Goal: Task Accomplishment & Management: Use online tool/utility

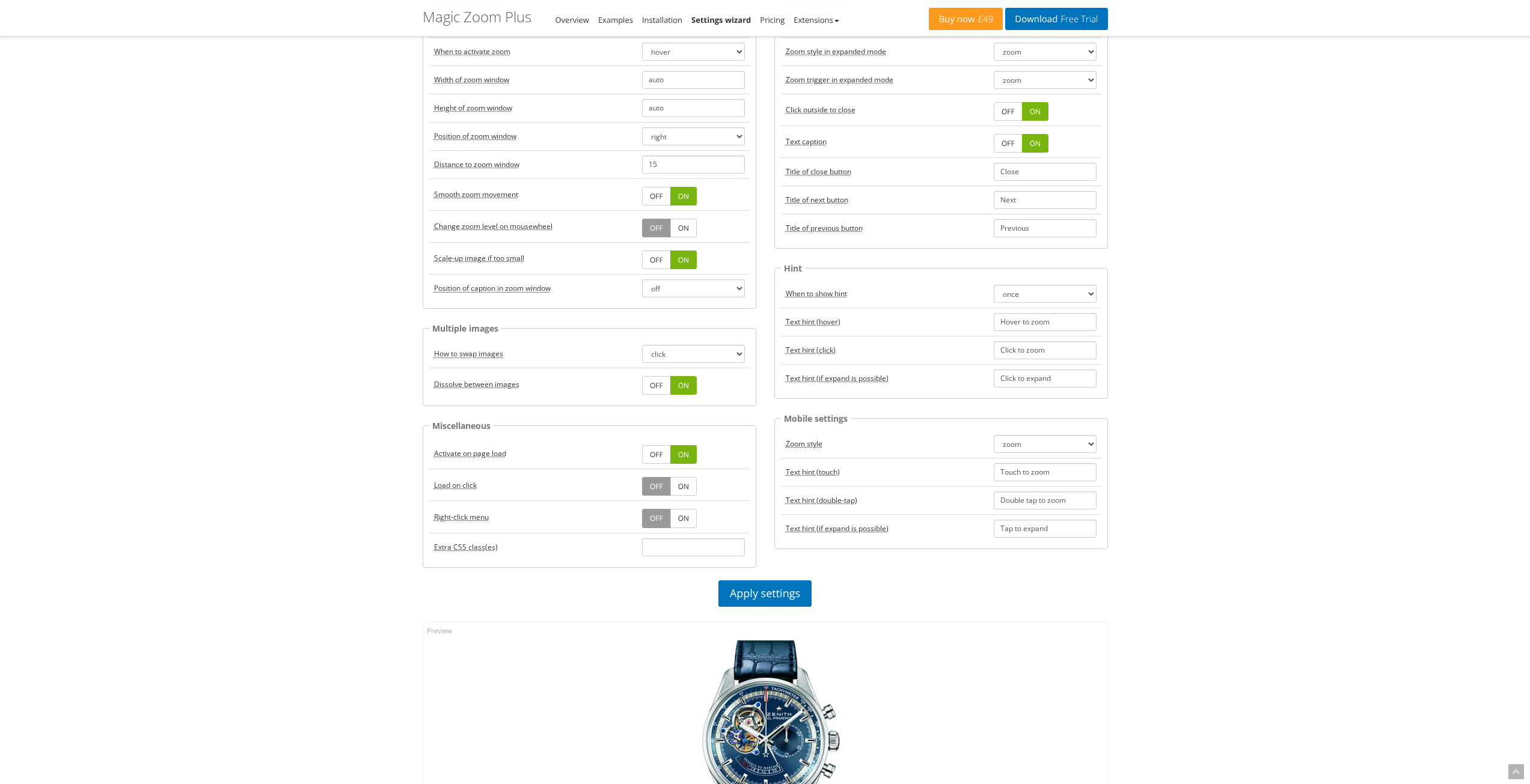
scroll to position [281, 0]
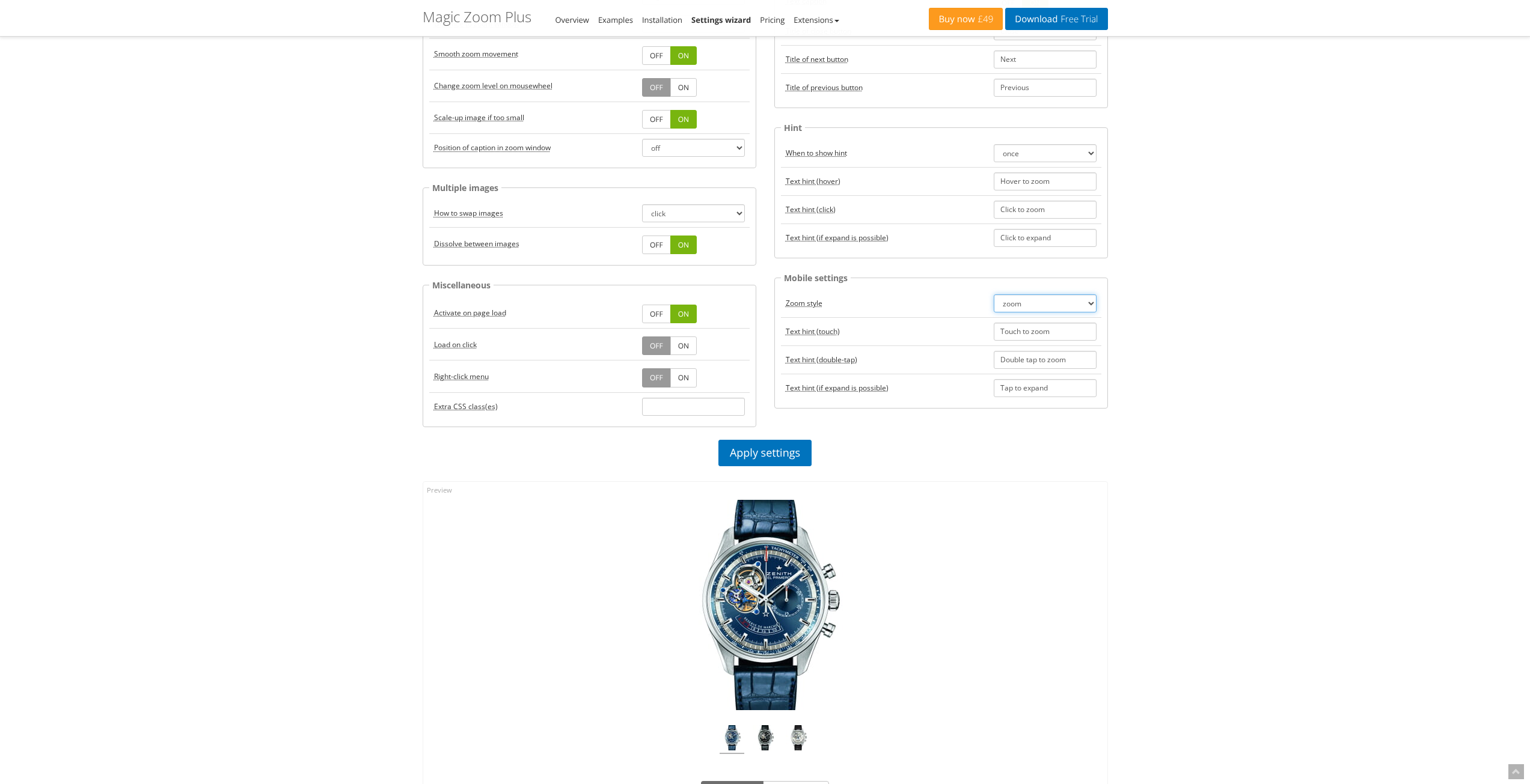
click at [1088, 303] on select "zoom magnifier preview off" at bounding box center [1045, 303] width 103 height 18
select select "off"
click at [994, 294] on select "zoom magnifier preview off" at bounding box center [1045, 303] width 103 height 18
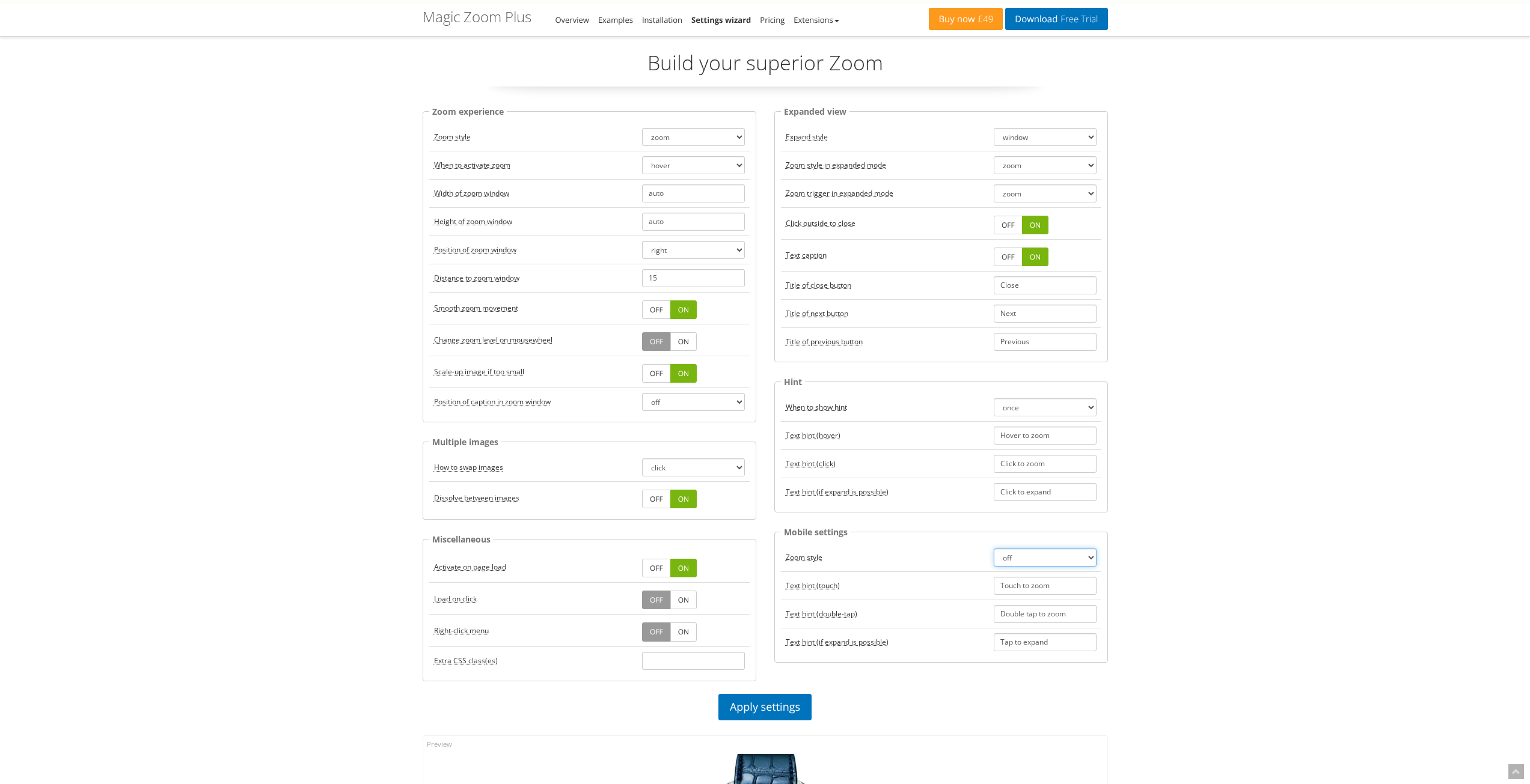
scroll to position [0, 0]
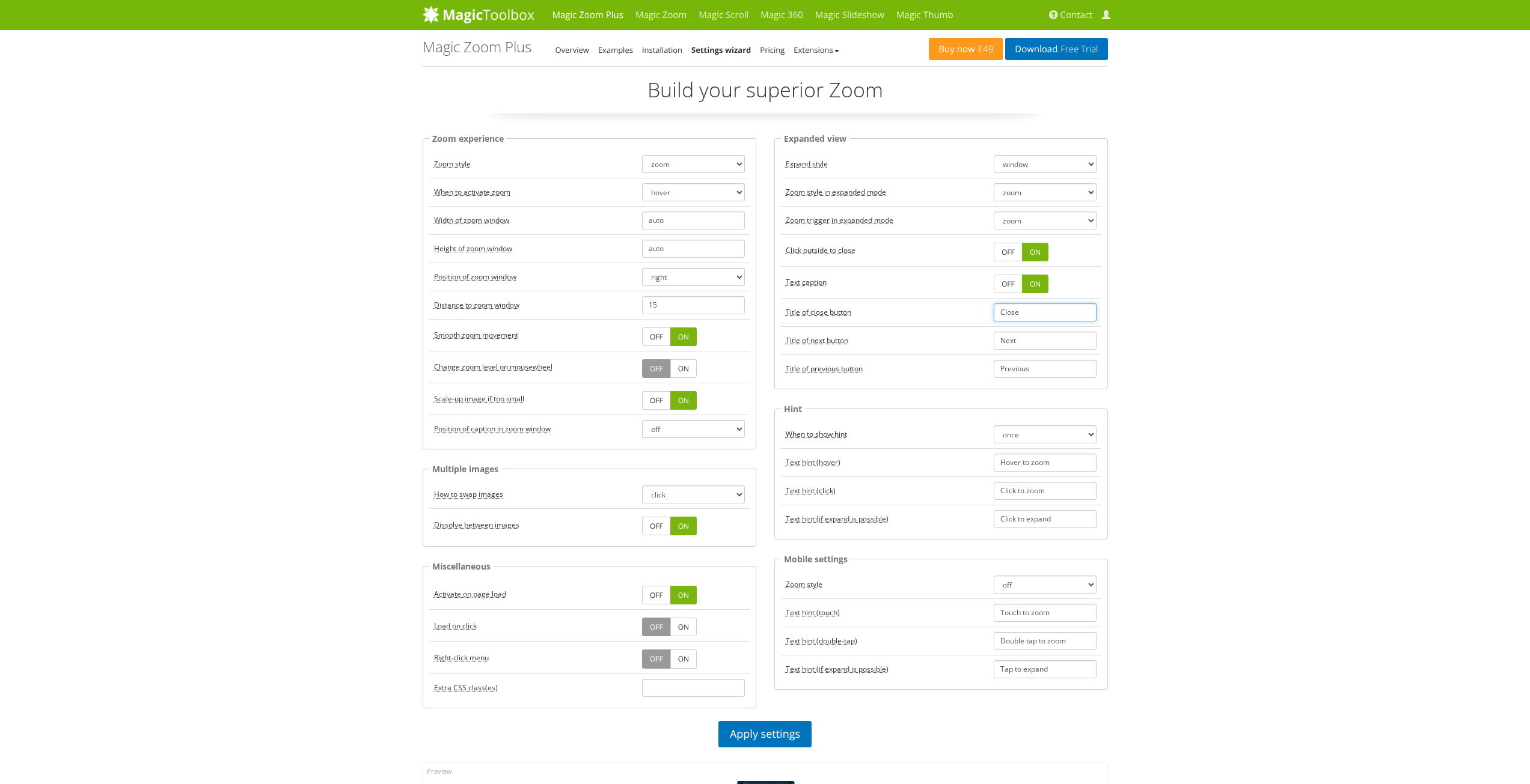
click at [1027, 311] on input "Close" at bounding box center [1045, 312] width 103 height 18
click at [734, 165] on select "zoom magnifier preview off" at bounding box center [693, 164] width 103 height 18
click at [733, 162] on select "zoom magnifier preview off" at bounding box center [693, 164] width 103 height 18
click at [642, 155] on select "zoom magnifier preview off" at bounding box center [693, 164] width 103 height 18
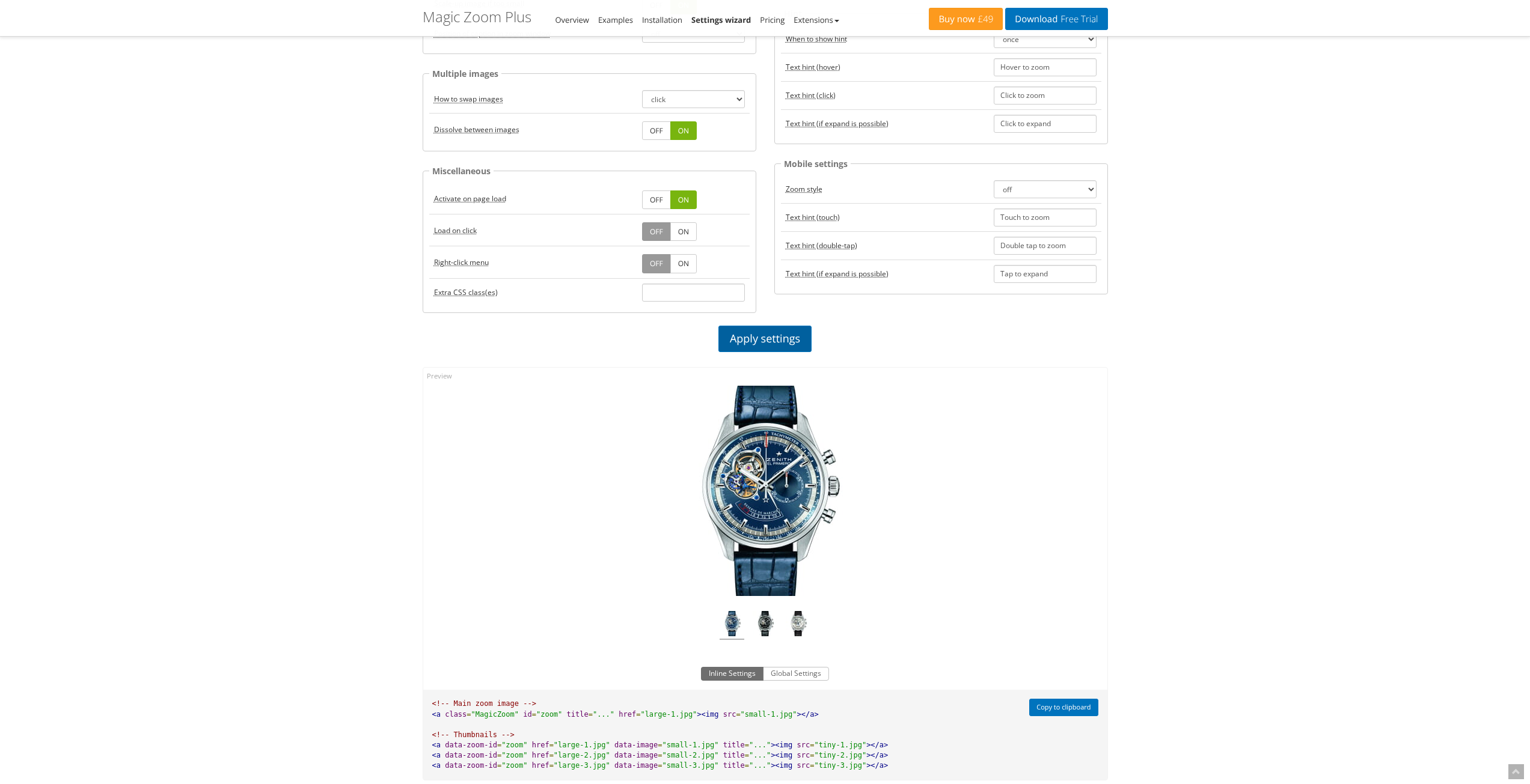
scroll to position [421, 0]
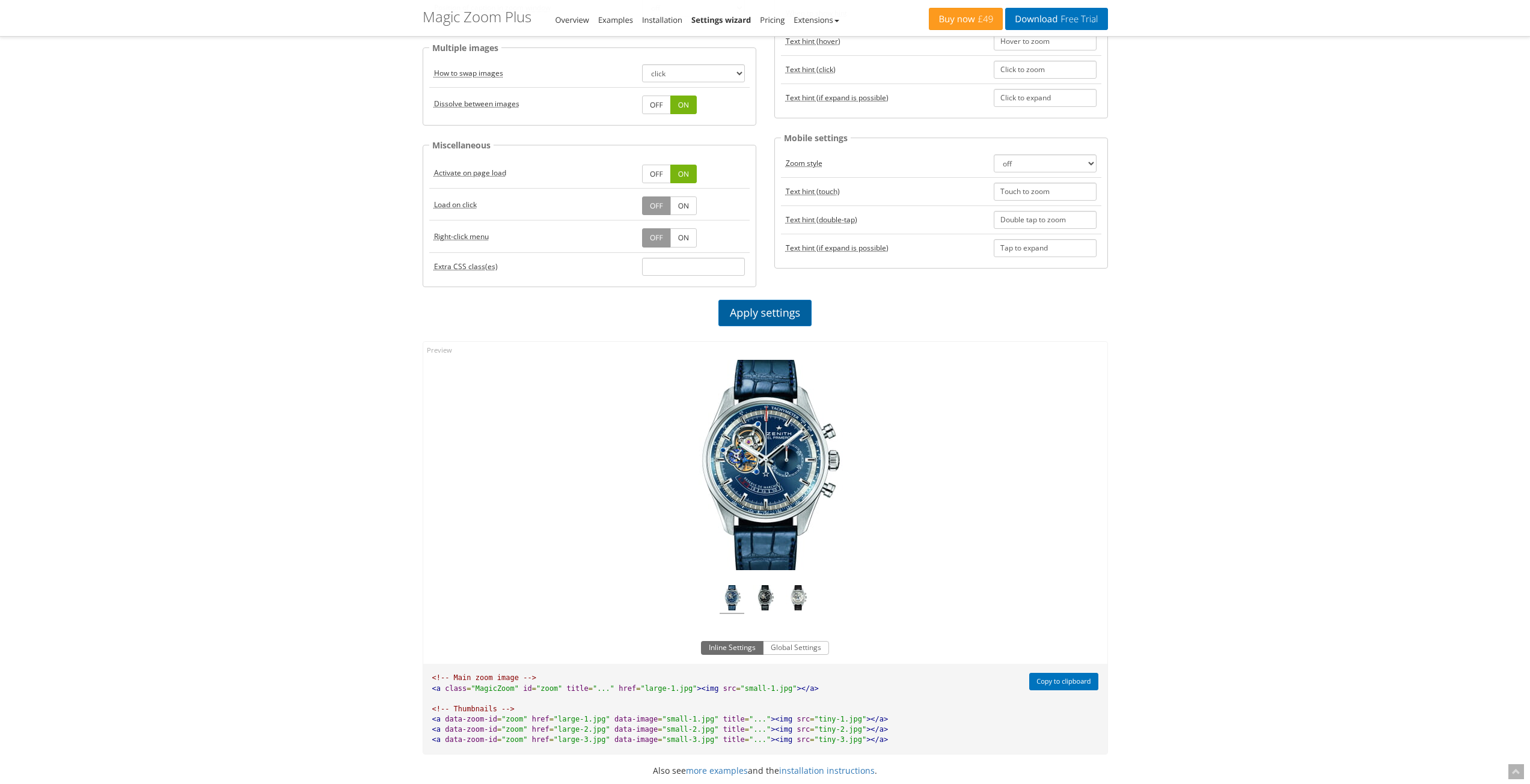
click at [764, 312] on link "Apply settings" at bounding box center [765, 313] width 93 height 27
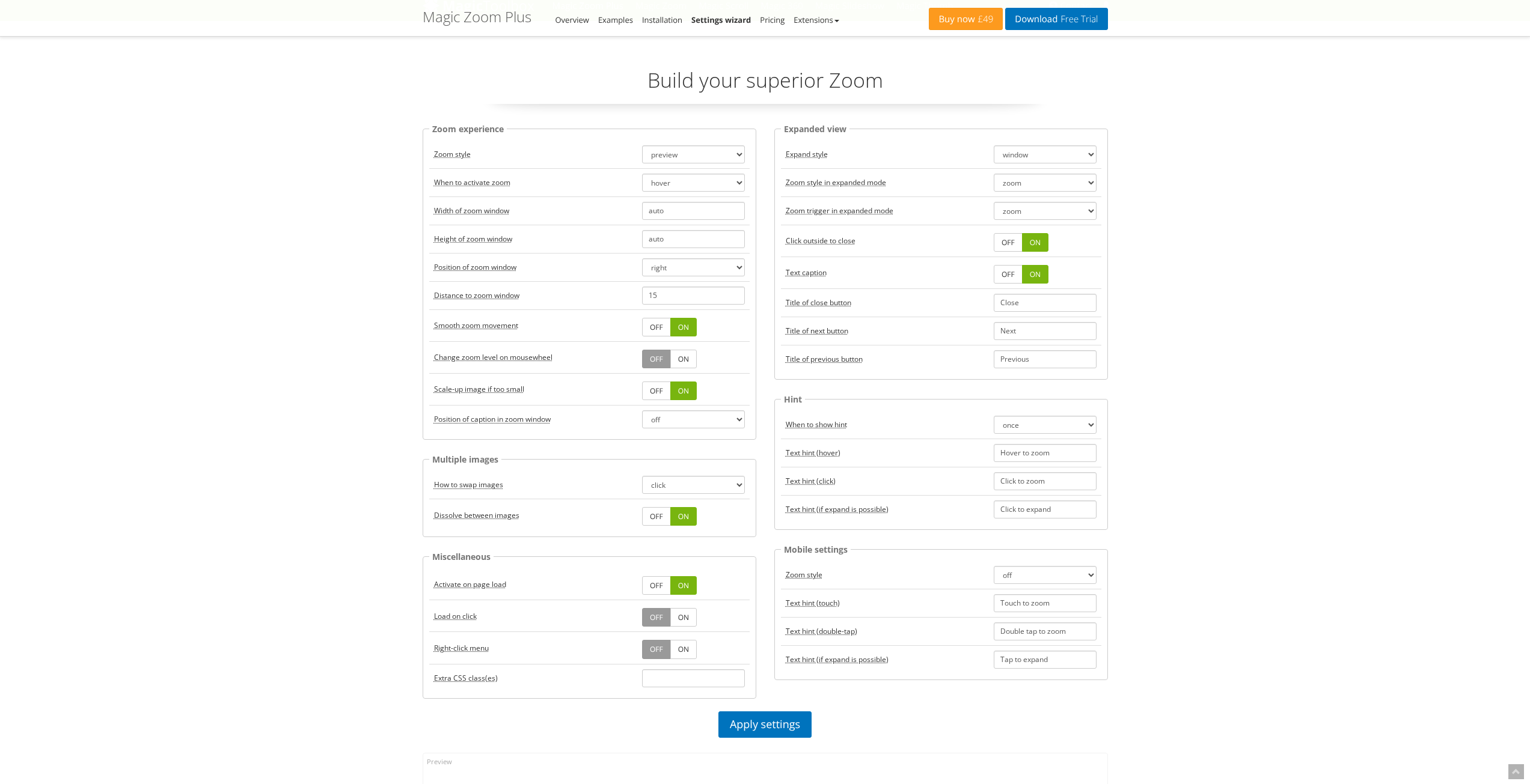
scroll to position [0, 0]
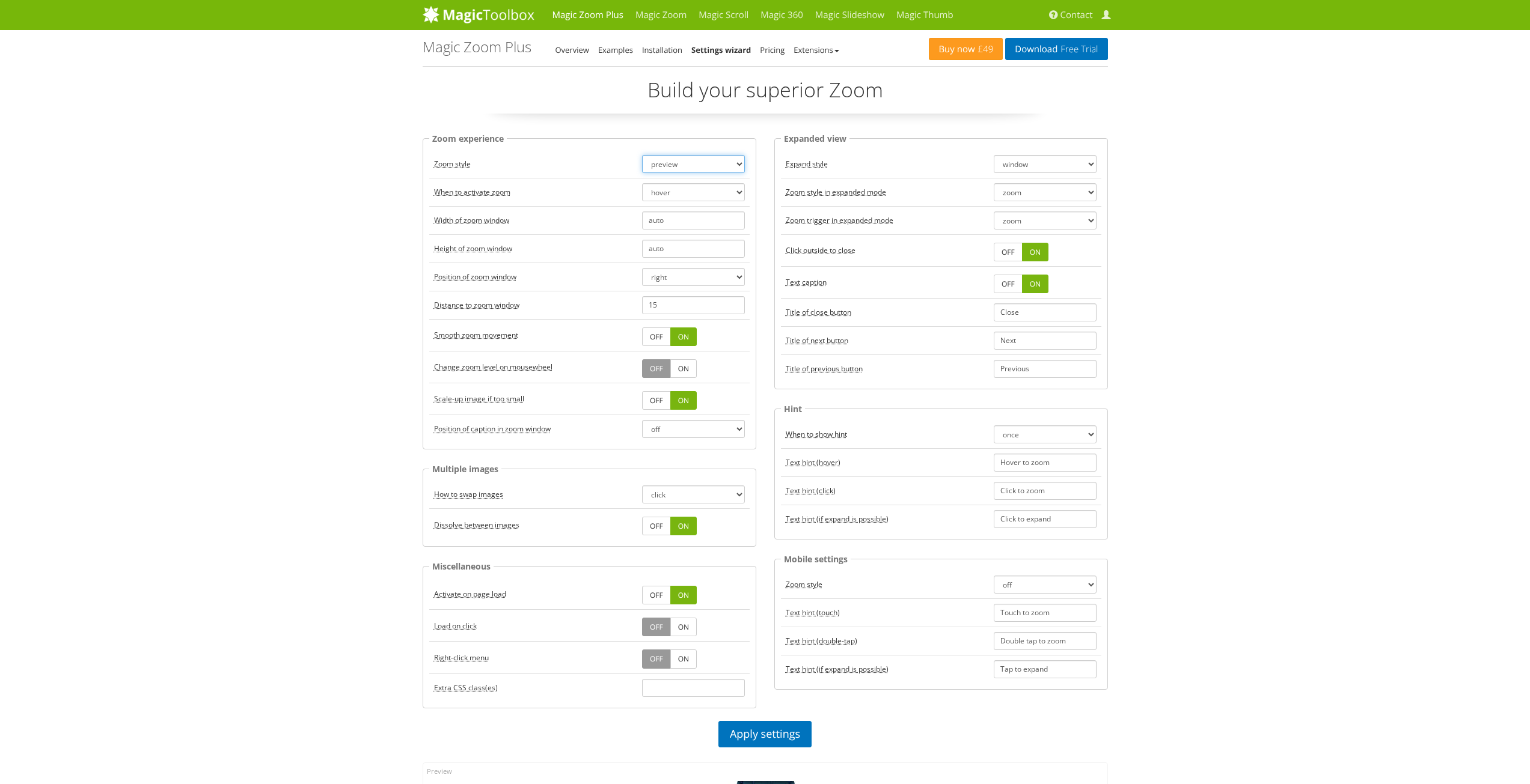
click at [732, 166] on select "zoom magnifier preview off" at bounding box center [693, 164] width 103 height 18
click at [642, 155] on select "zoom magnifier preview off" at bounding box center [693, 164] width 103 height 18
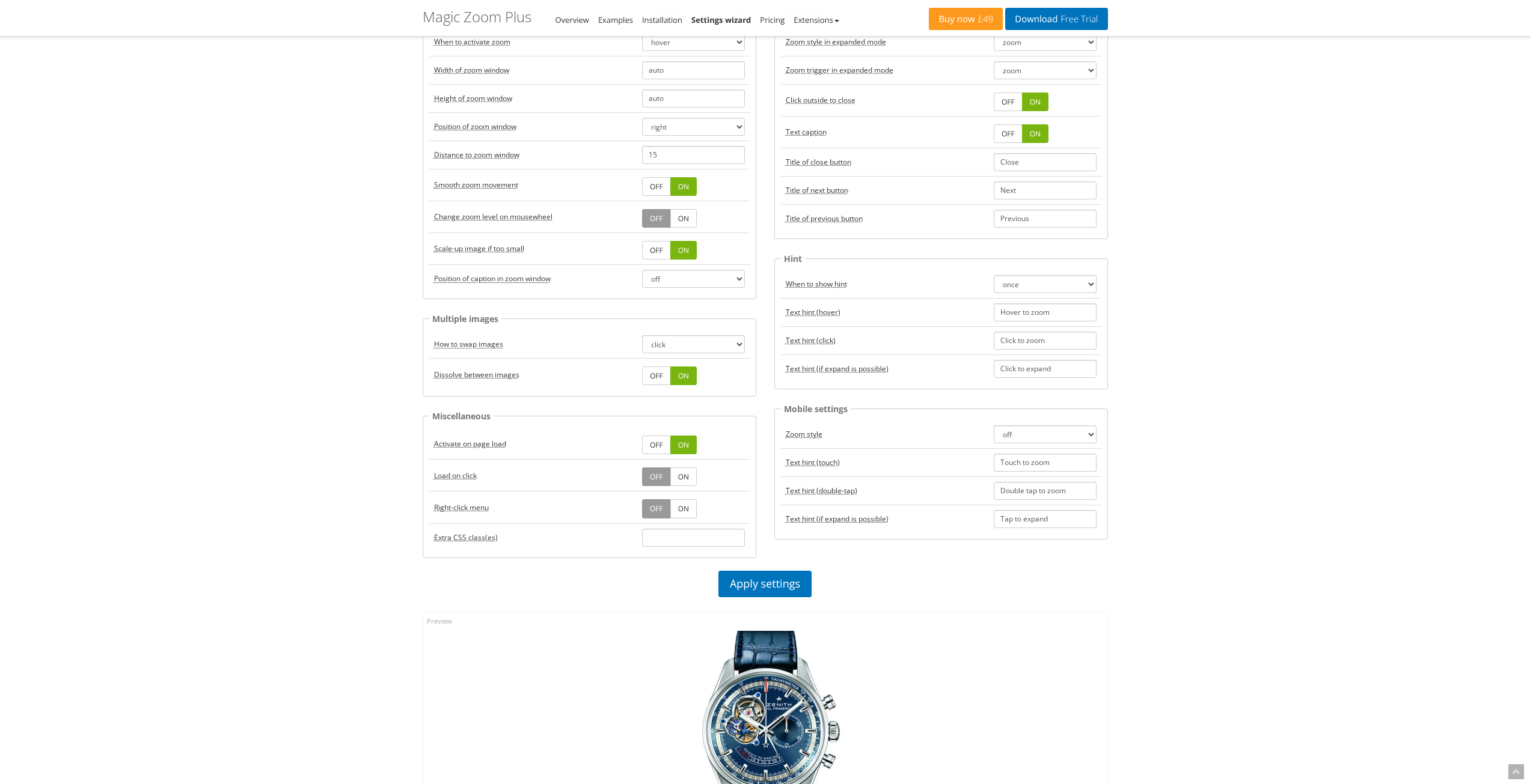
scroll to position [281, 0]
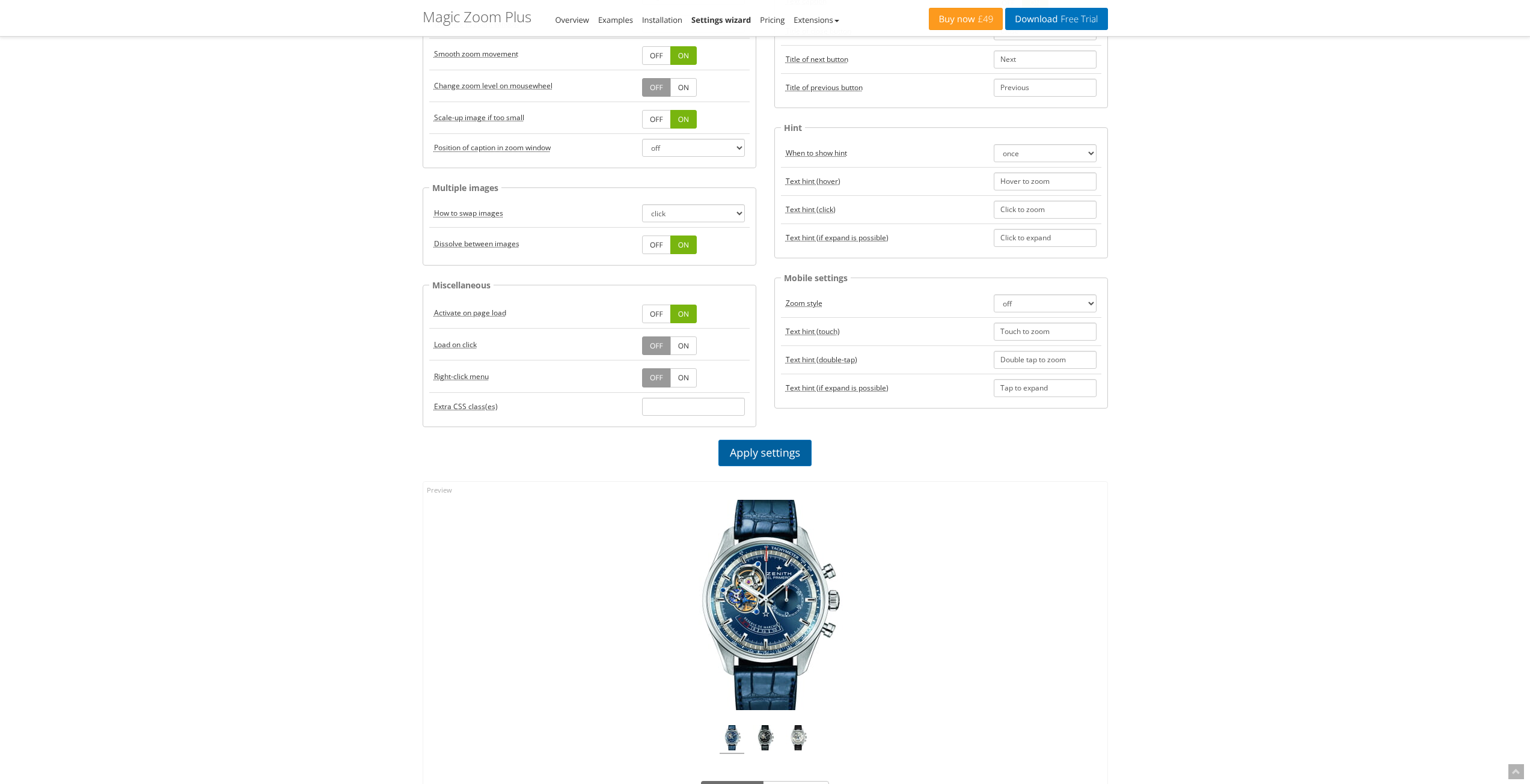
click at [759, 455] on link "Apply settings" at bounding box center [765, 453] width 93 height 27
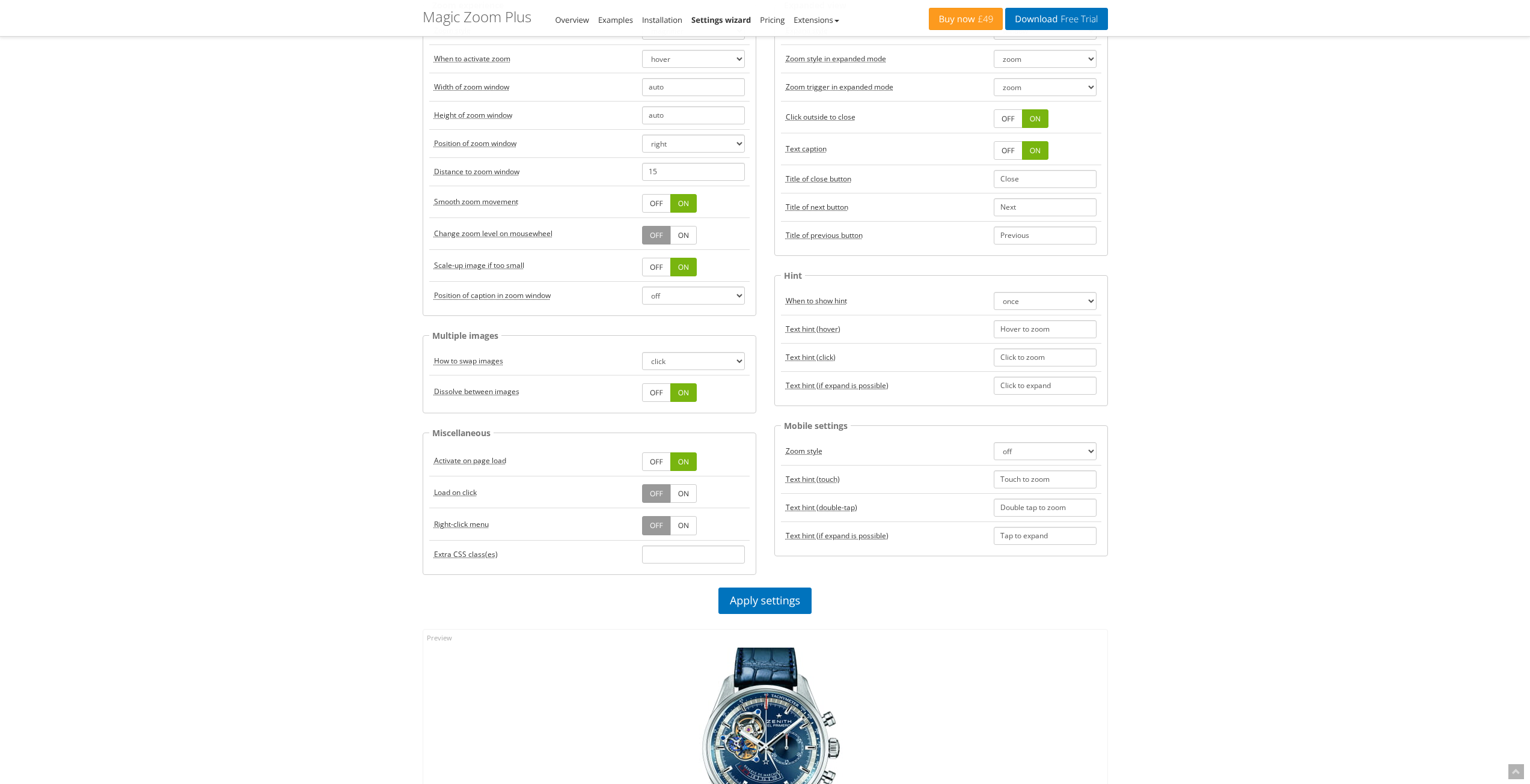
scroll to position [0, 0]
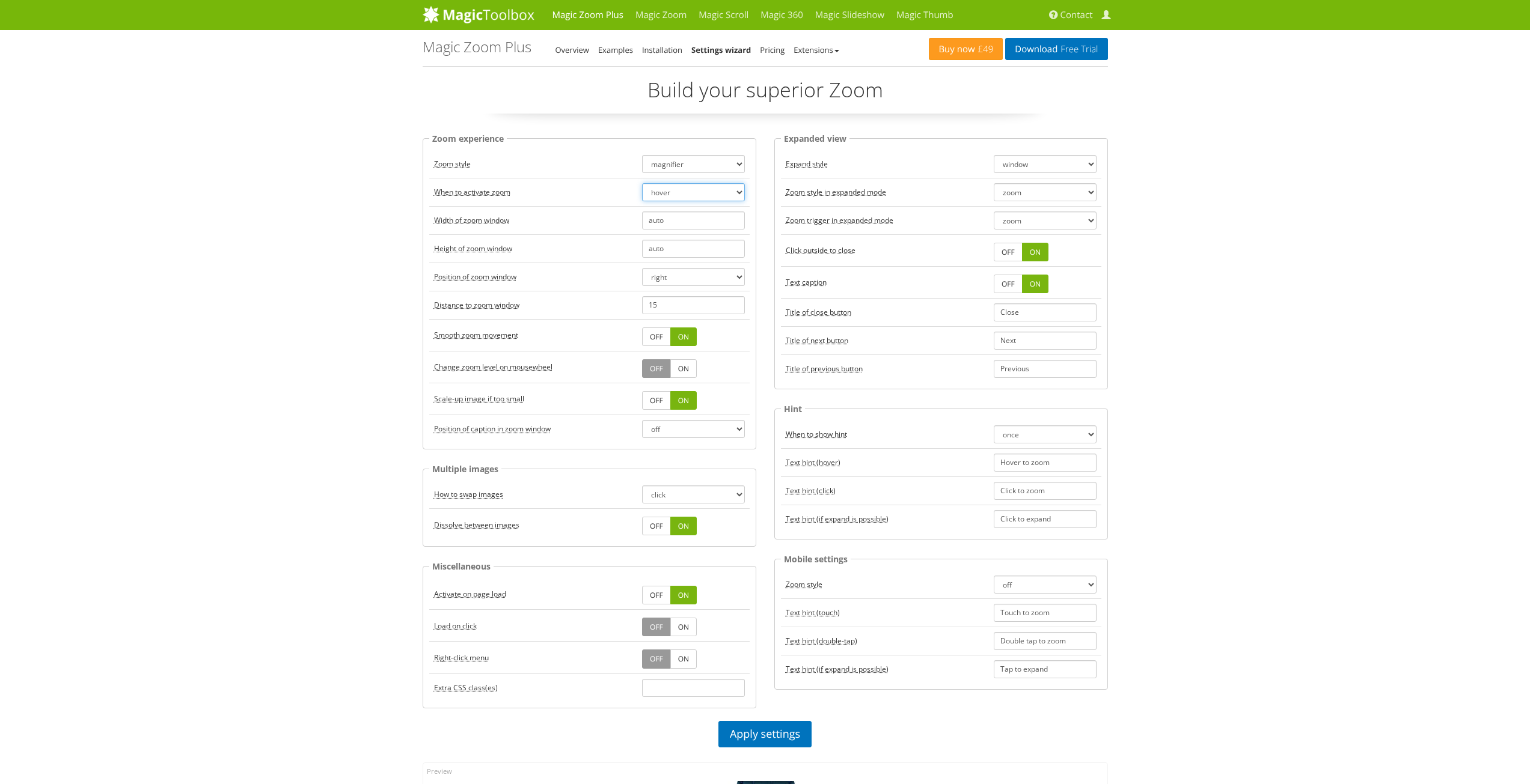
click at [719, 189] on select "hover click" at bounding box center [693, 192] width 103 height 18
click at [717, 198] on select "hover click" at bounding box center [693, 192] width 103 height 18
click at [732, 162] on select "zoom magnifier preview off" at bounding box center [693, 164] width 103 height 18
click at [642, 155] on select "zoom magnifier preview off" at bounding box center [693, 164] width 103 height 18
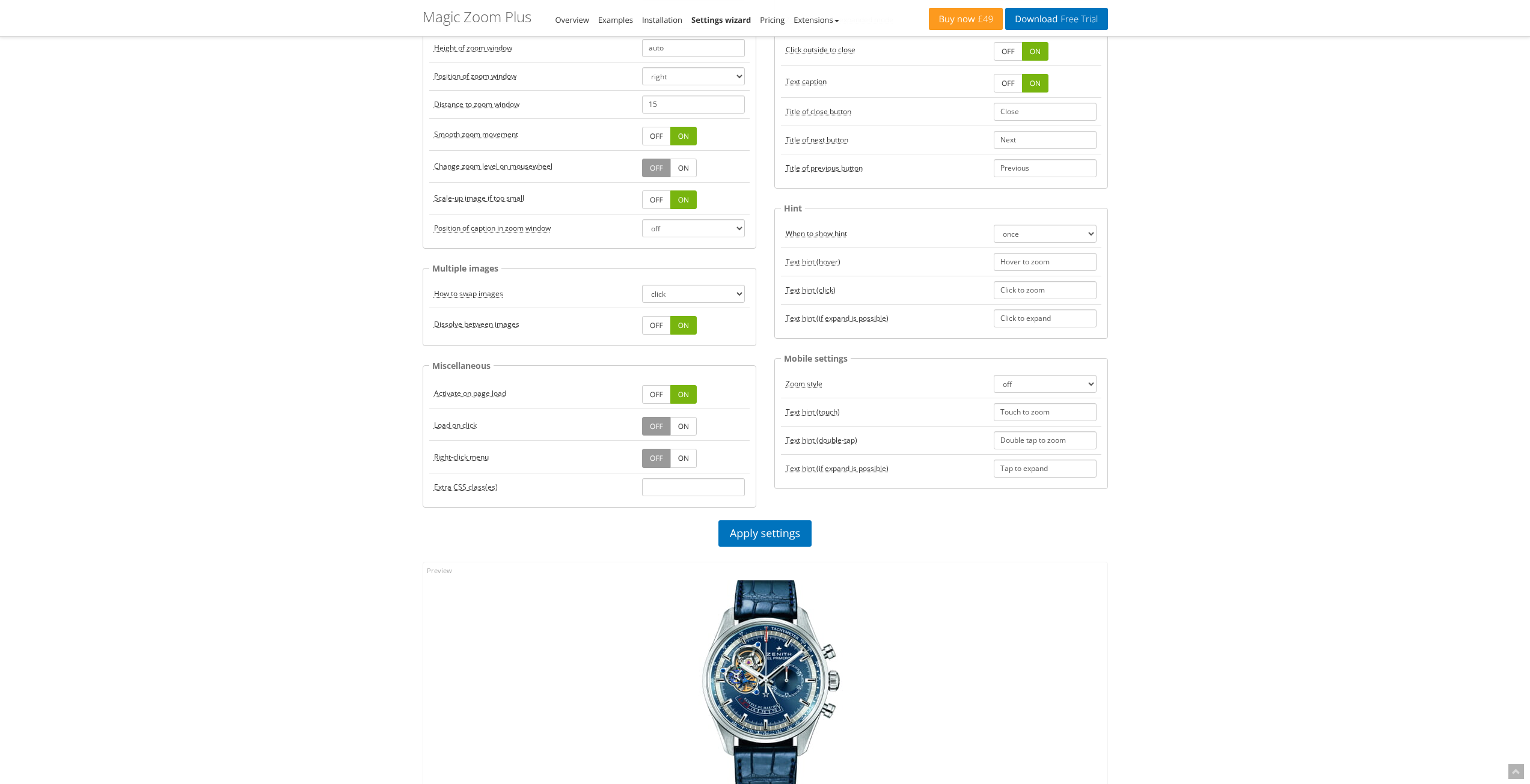
scroll to position [281, 0]
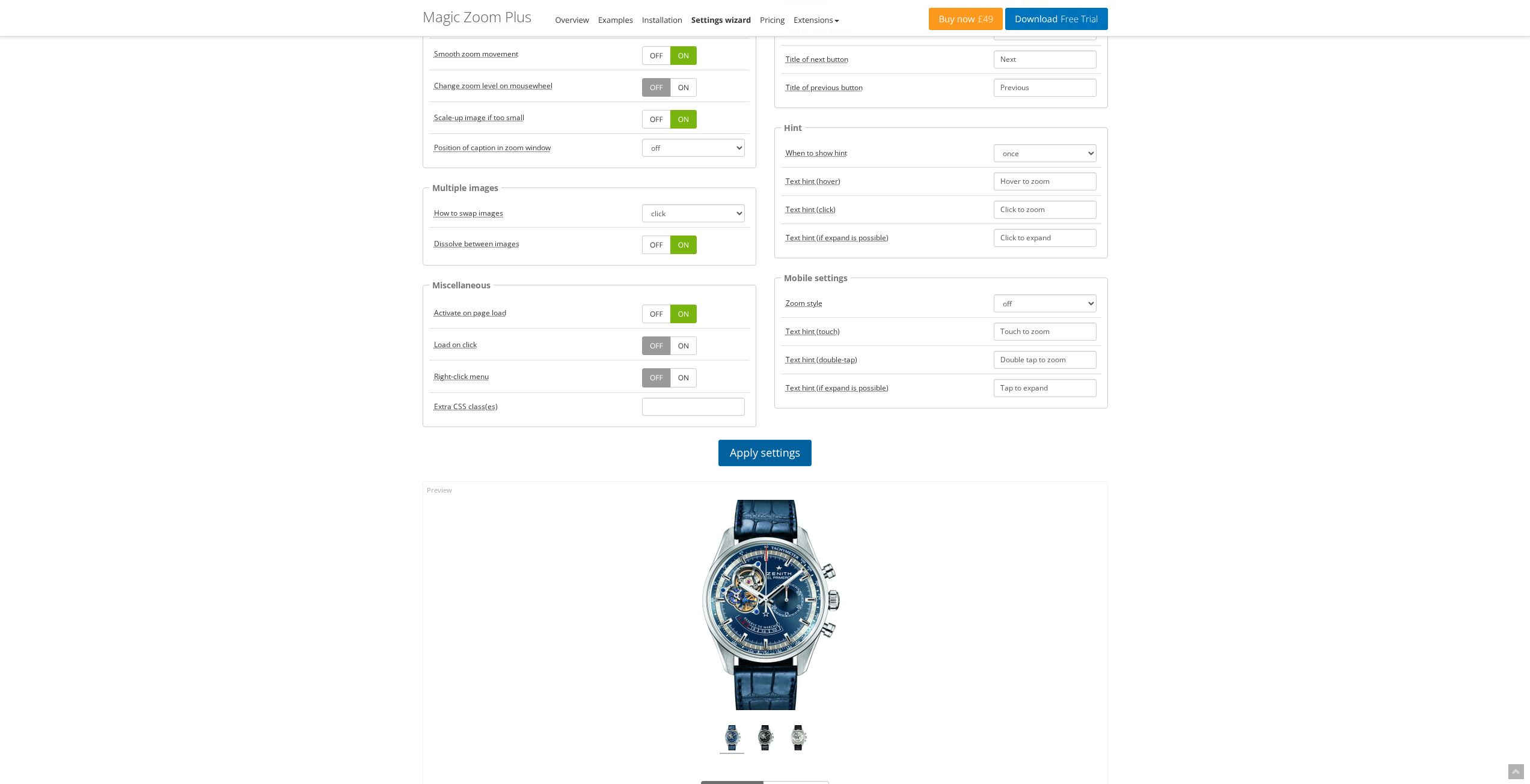
click at [767, 454] on link "Apply settings" at bounding box center [765, 453] width 93 height 27
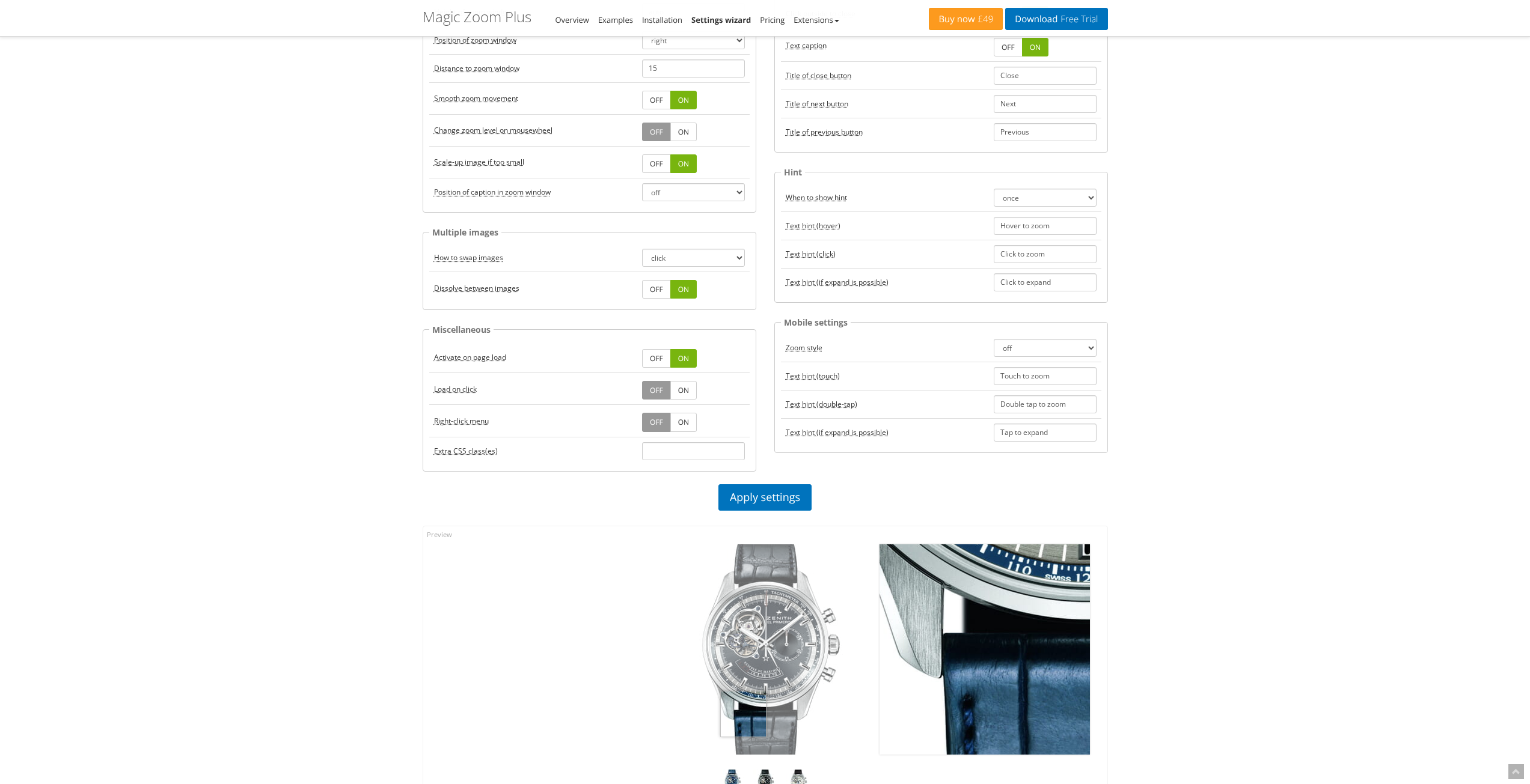
scroll to position [0, 0]
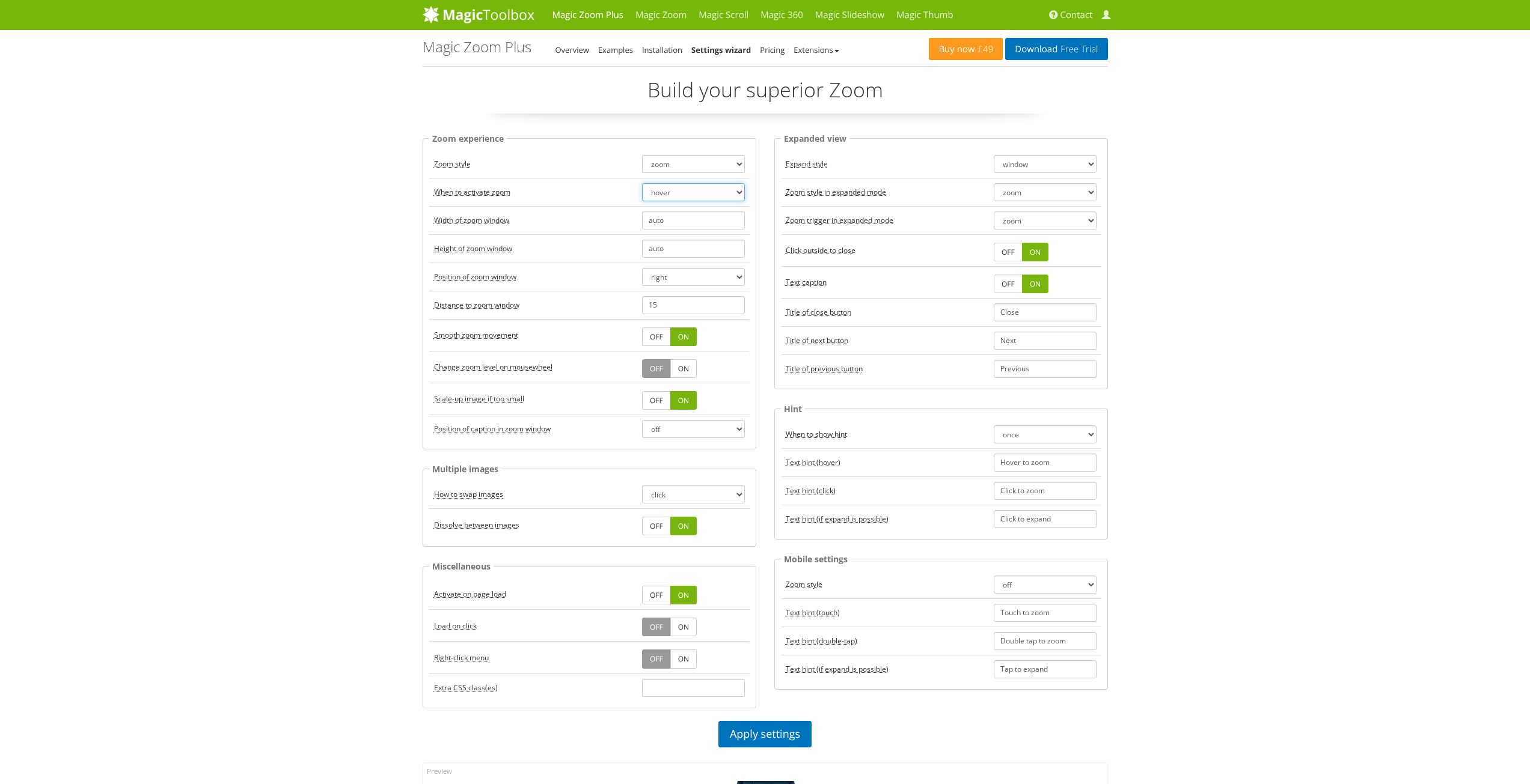
click at [719, 189] on select "hover click" at bounding box center [693, 192] width 103 height 18
click at [706, 193] on select "hover click" at bounding box center [693, 192] width 103 height 18
click at [734, 165] on select "zoom magnifier preview off" at bounding box center [693, 164] width 103 height 18
select select "magnifier"
click at [642, 155] on select "zoom magnifier preview off" at bounding box center [693, 164] width 103 height 18
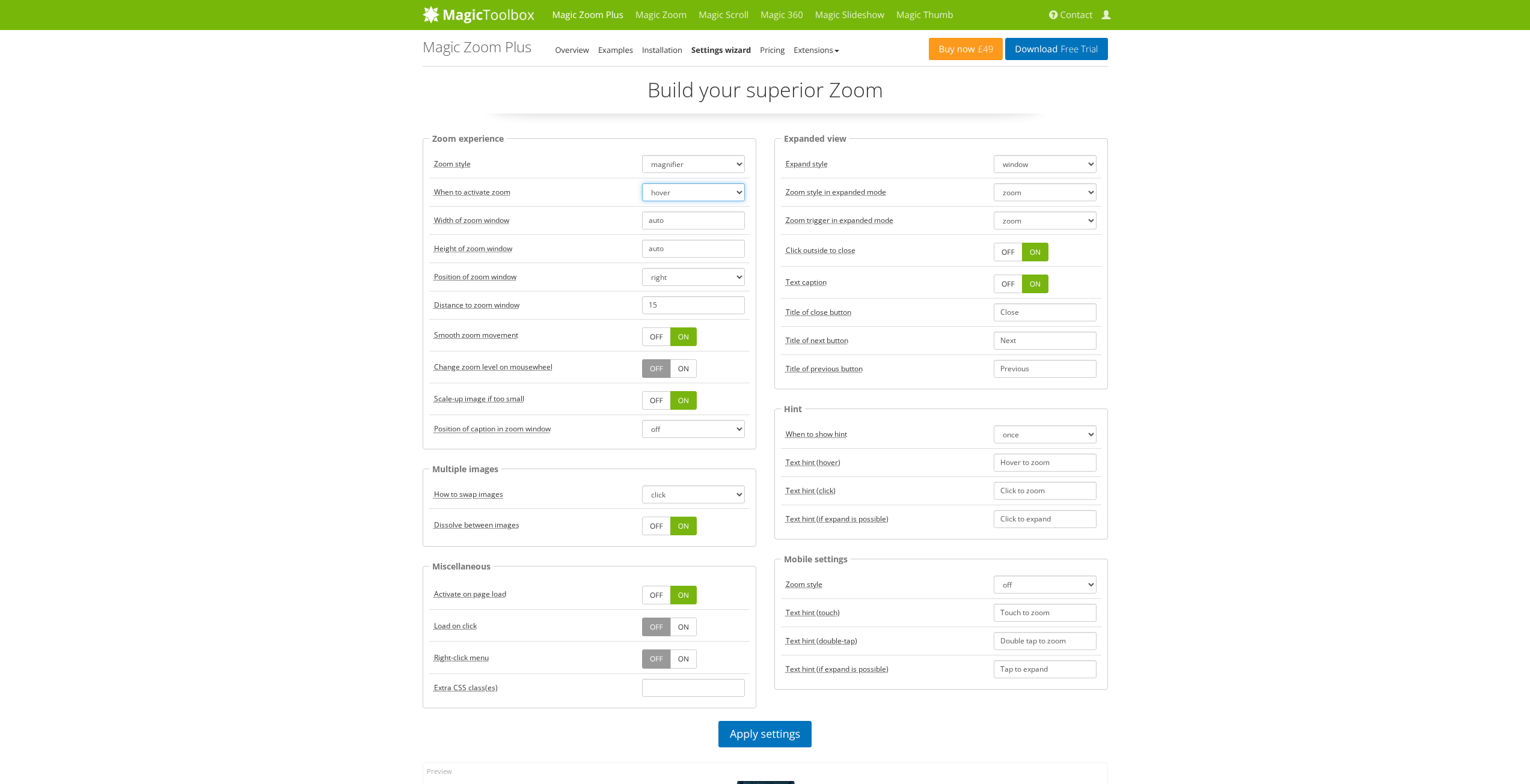
click at [712, 190] on select "hover click" at bounding box center [693, 192] width 103 height 18
click at [642, 183] on select "hover click" at bounding box center [693, 192] width 103 height 18
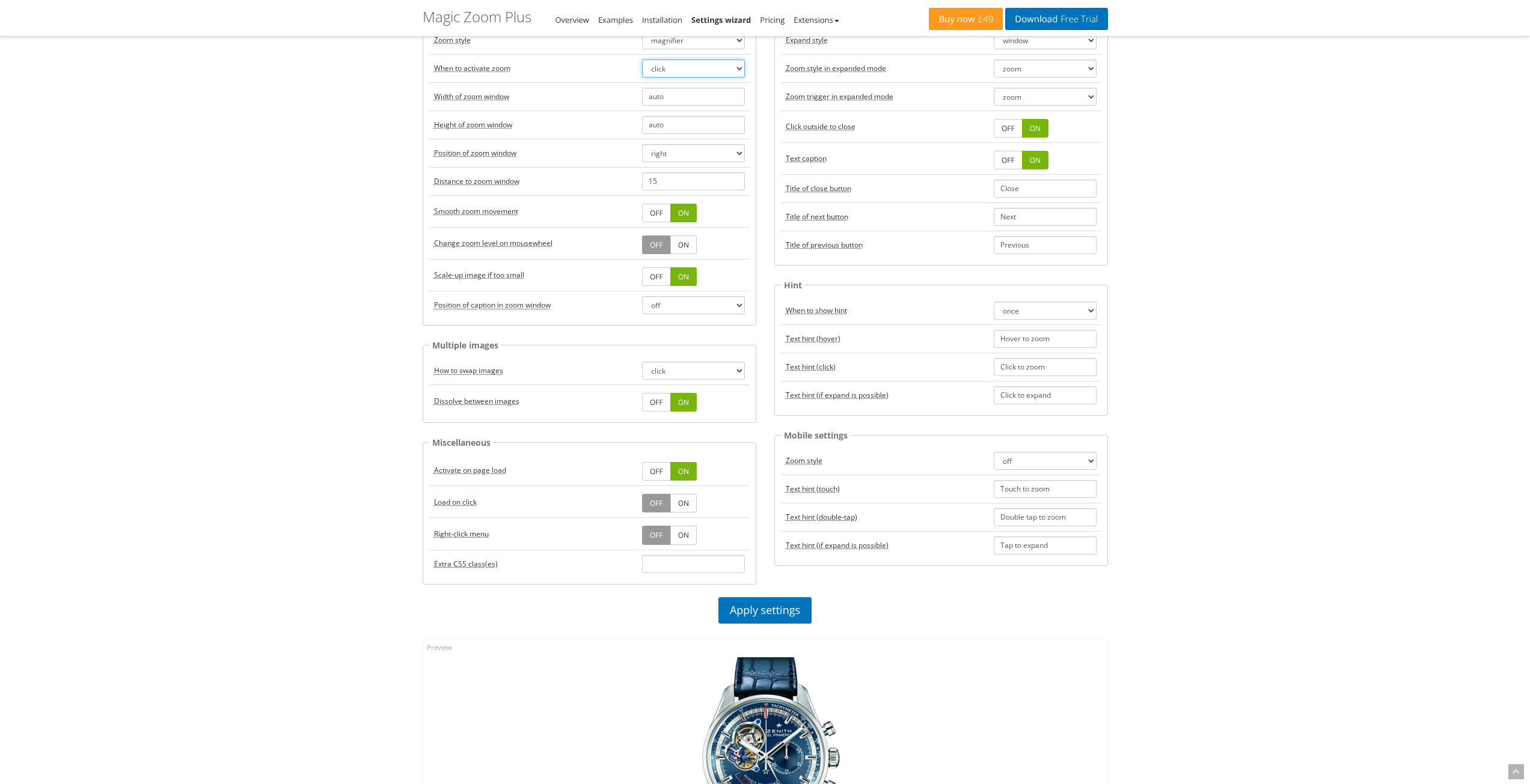
scroll to position [281, 0]
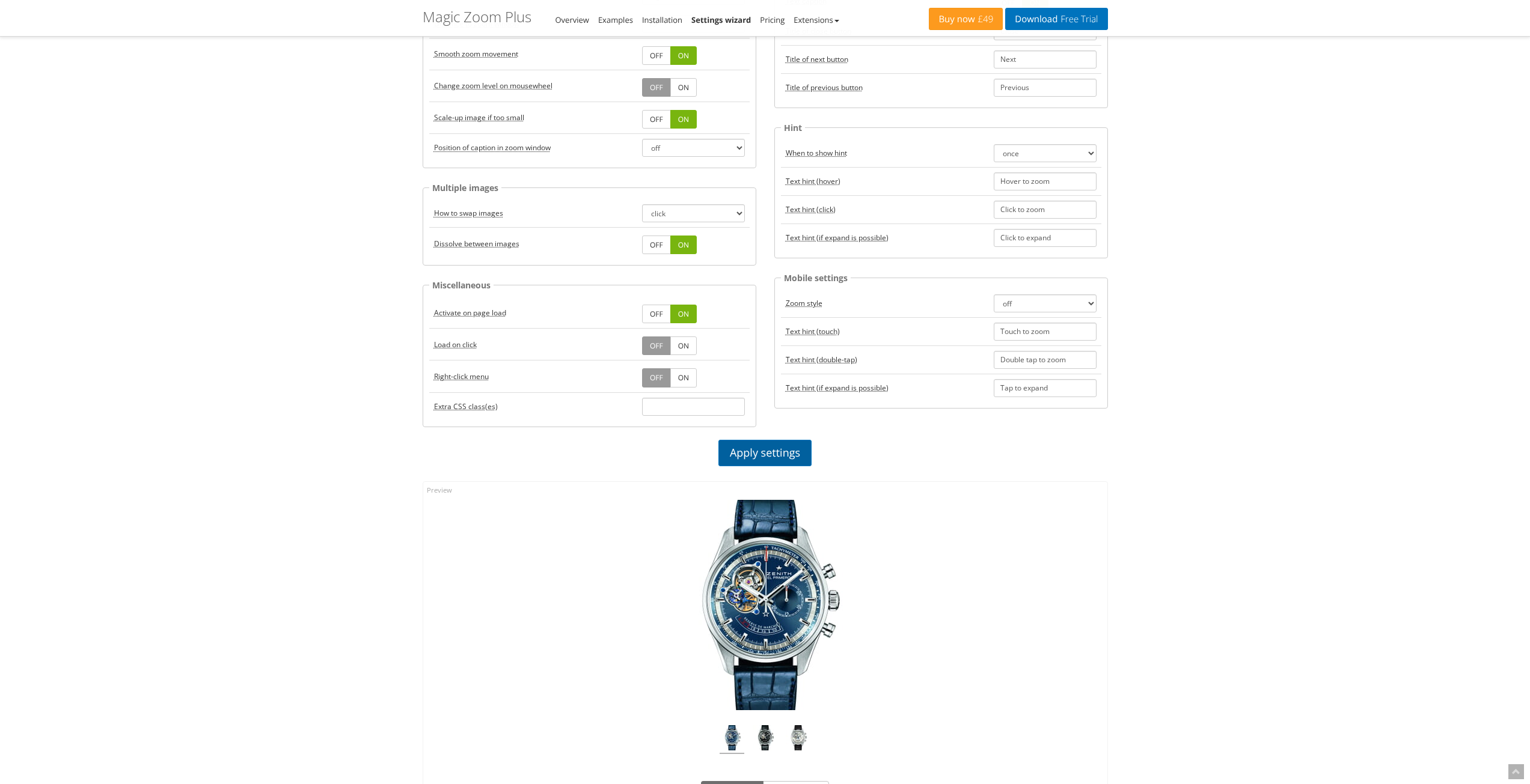
click at [766, 449] on link "Apply settings" at bounding box center [765, 453] width 93 height 27
click at [770, 594] on img at bounding box center [766, 605] width 210 height 210
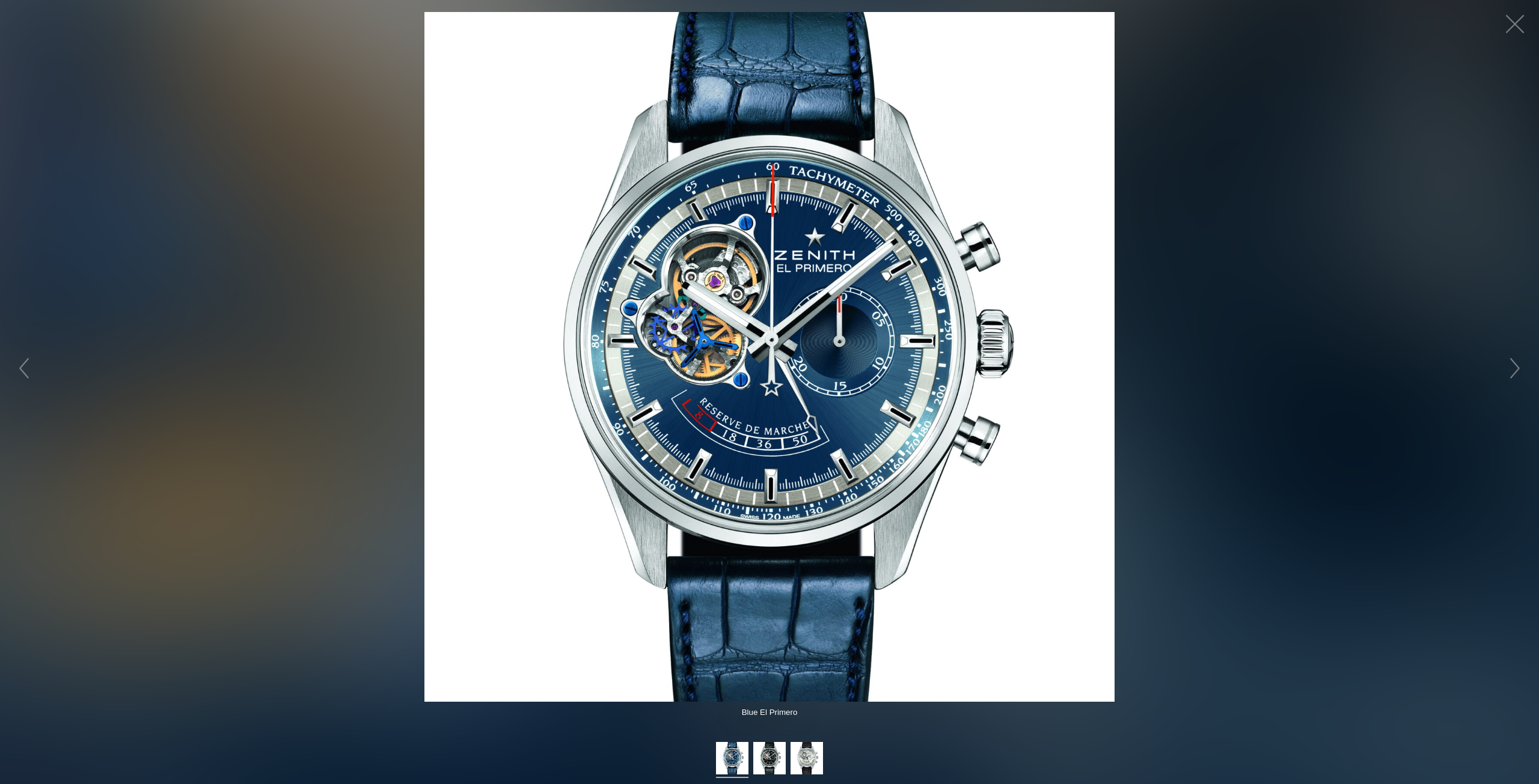
click at [775, 586] on img at bounding box center [770, 357] width 690 height 690
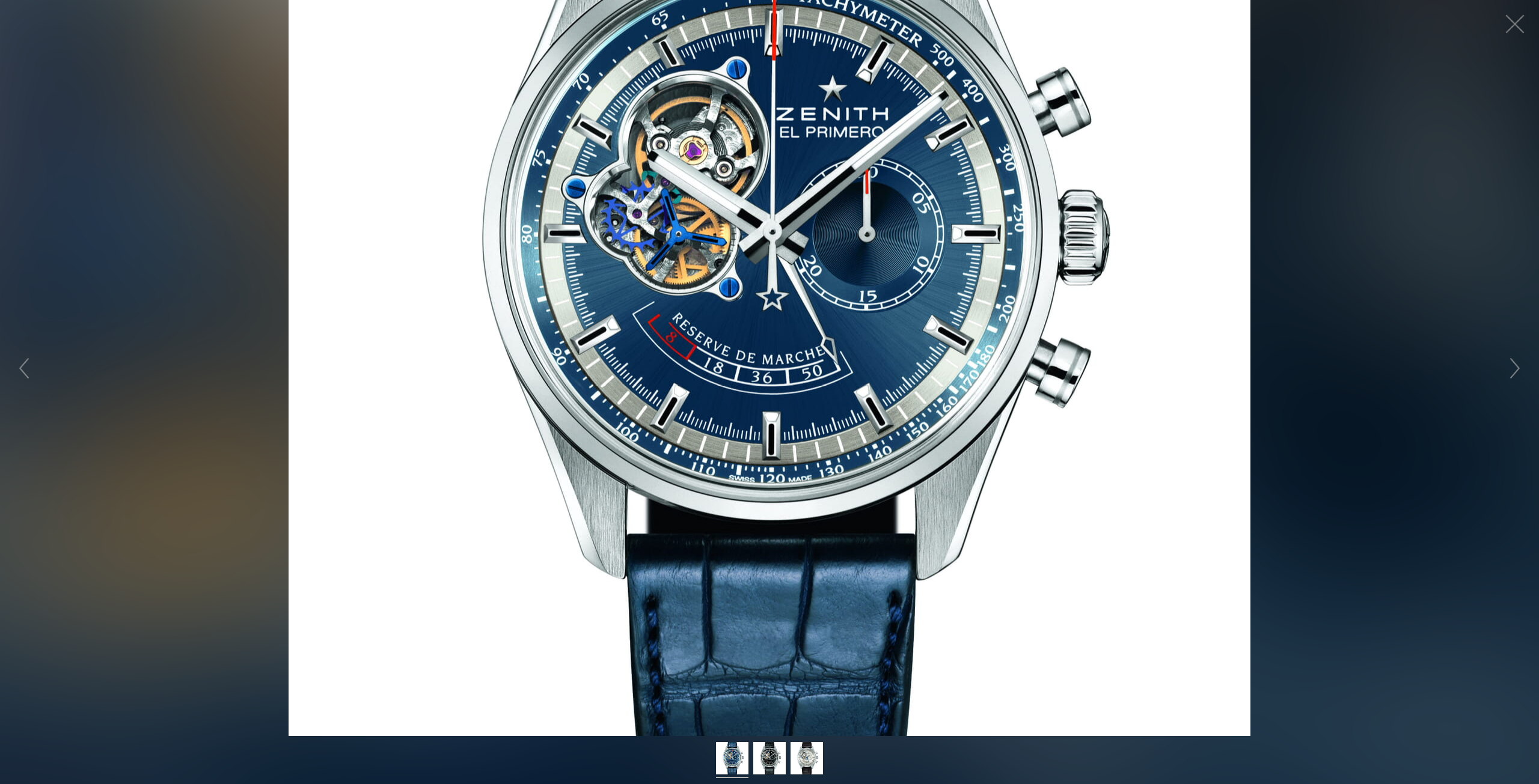
click at [775, 586] on figure "Click to expand" at bounding box center [770, 368] width 1539 height 736
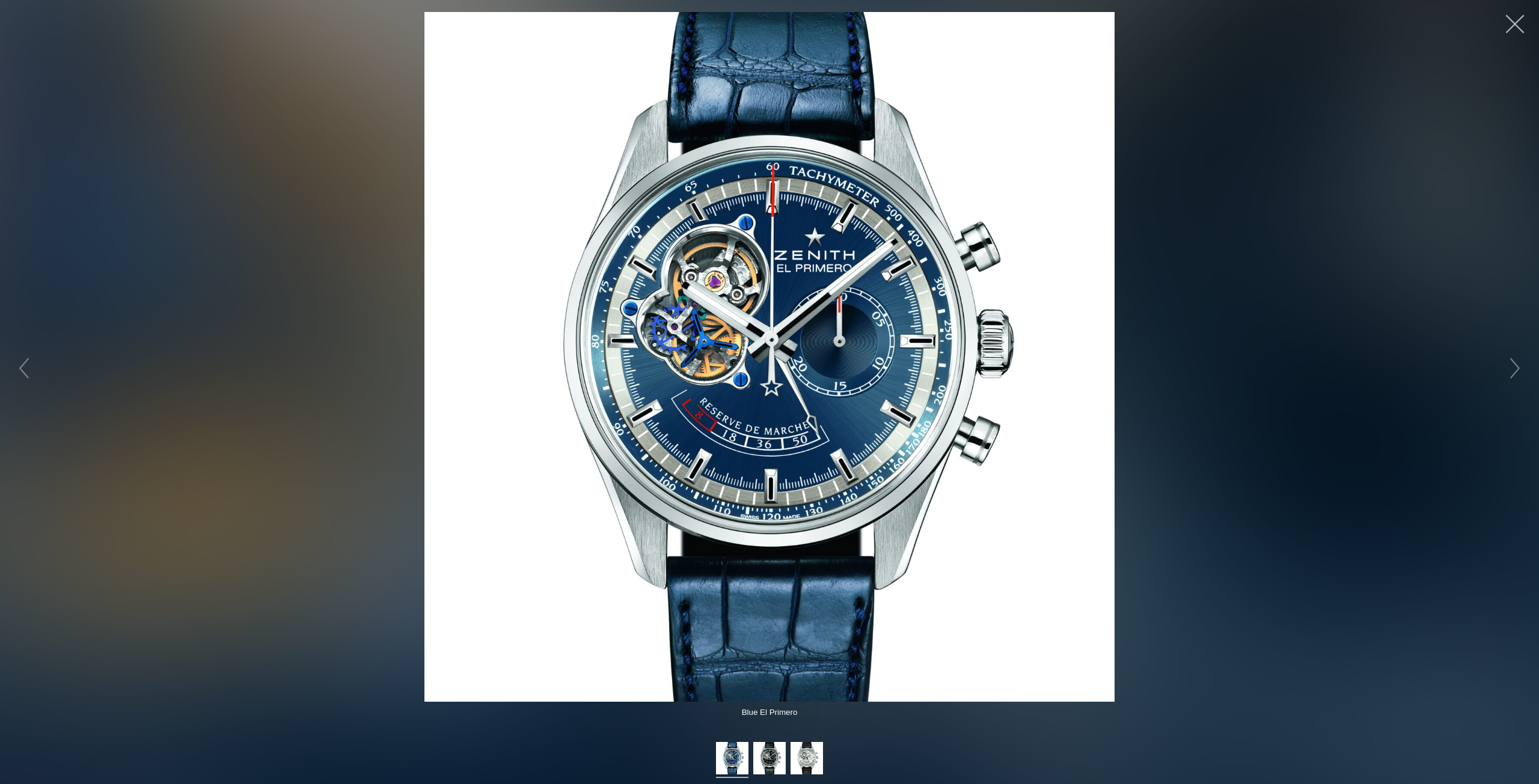
click at [1509, 22] on button "button" at bounding box center [1515, 24] width 36 height 36
click at [1518, 22] on button "button" at bounding box center [1515, 24] width 36 height 36
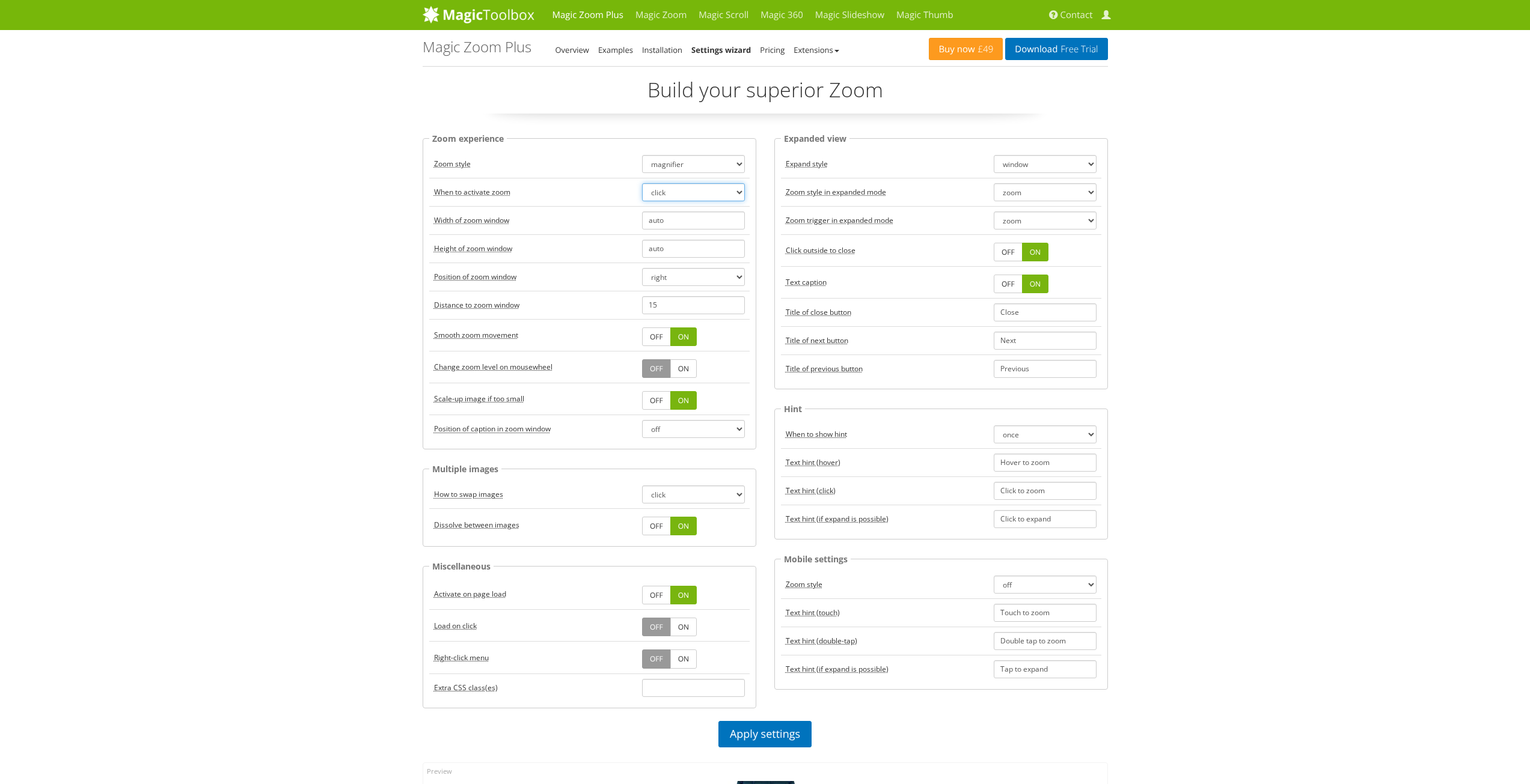
click at [736, 188] on select "hover click" at bounding box center [693, 192] width 103 height 18
select select "hover"
click at [642, 183] on select "hover click" at bounding box center [693, 192] width 103 height 18
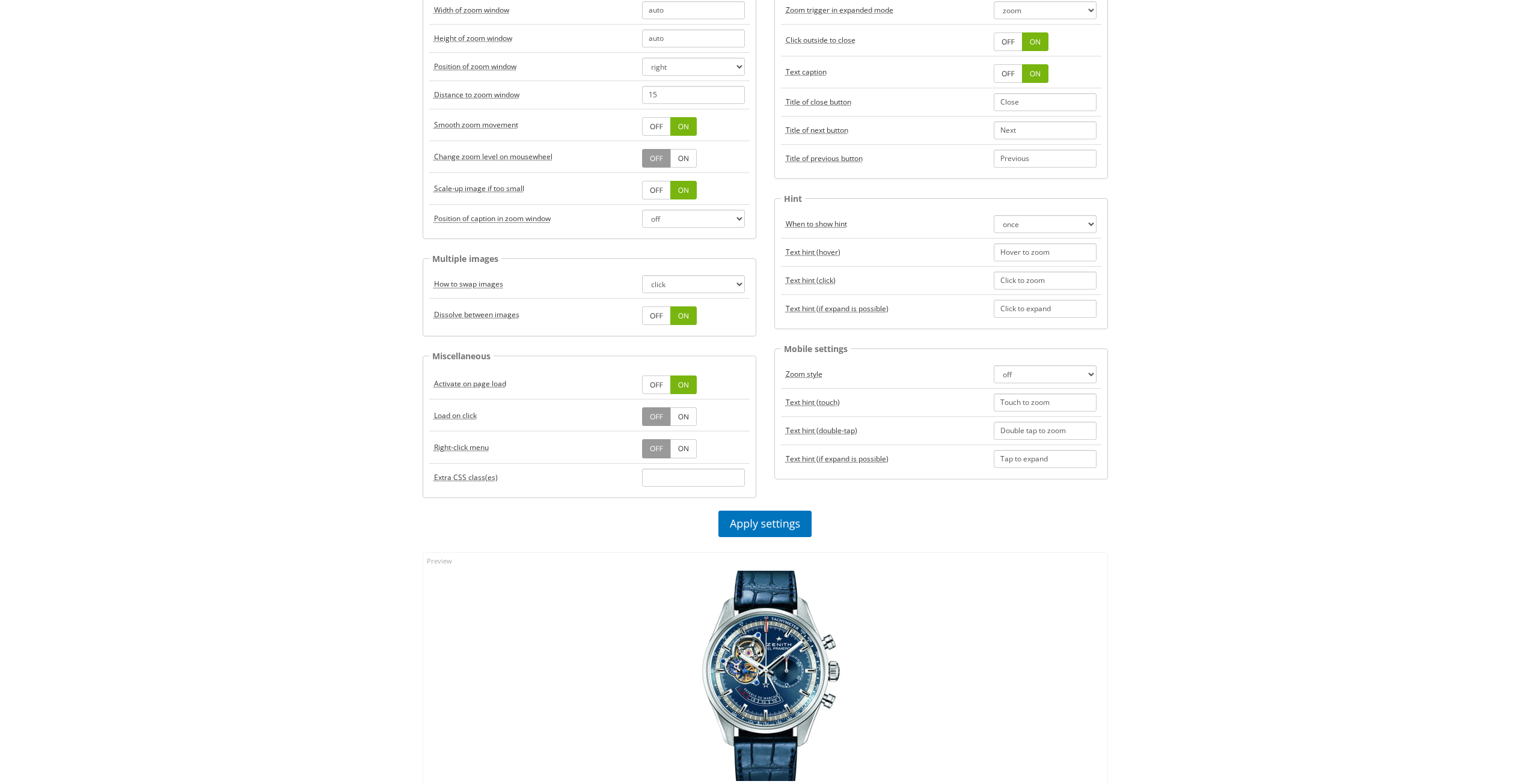
scroll to position [281, 0]
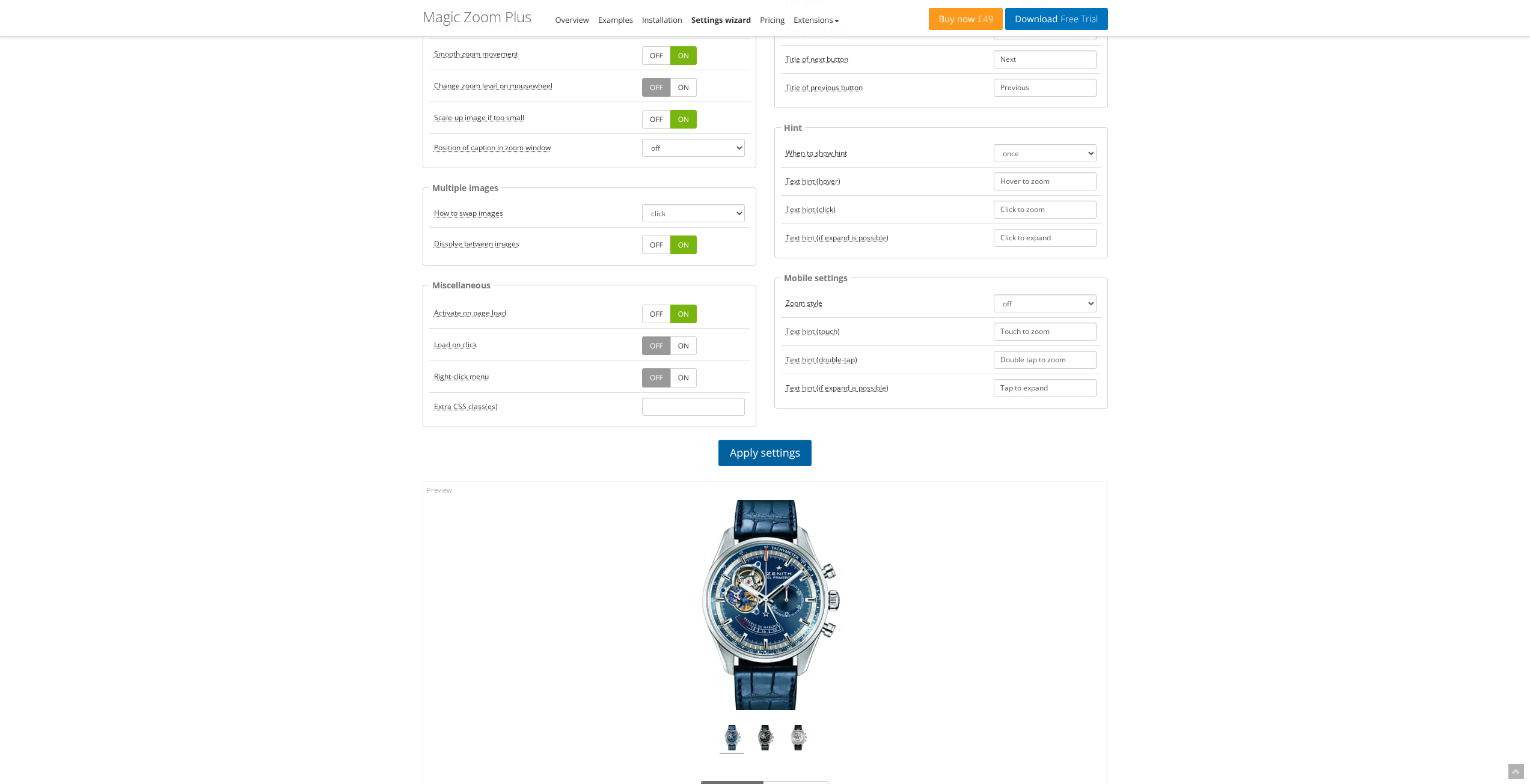
click at [772, 455] on link "Apply settings" at bounding box center [765, 453] width 93 height 27
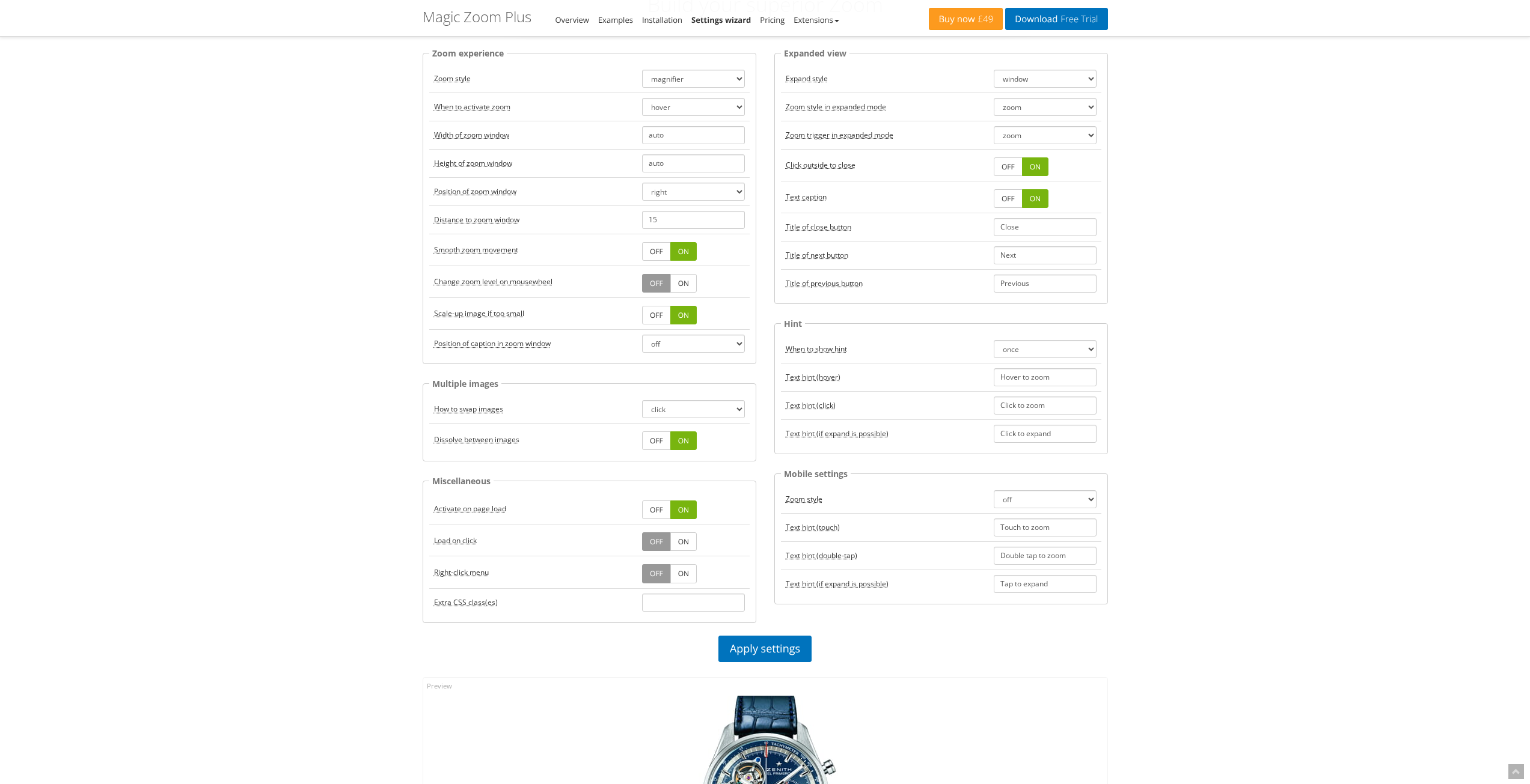
scroll to position [0, 0]
